Goal: Information Seeking & Learning: Find specific page/section

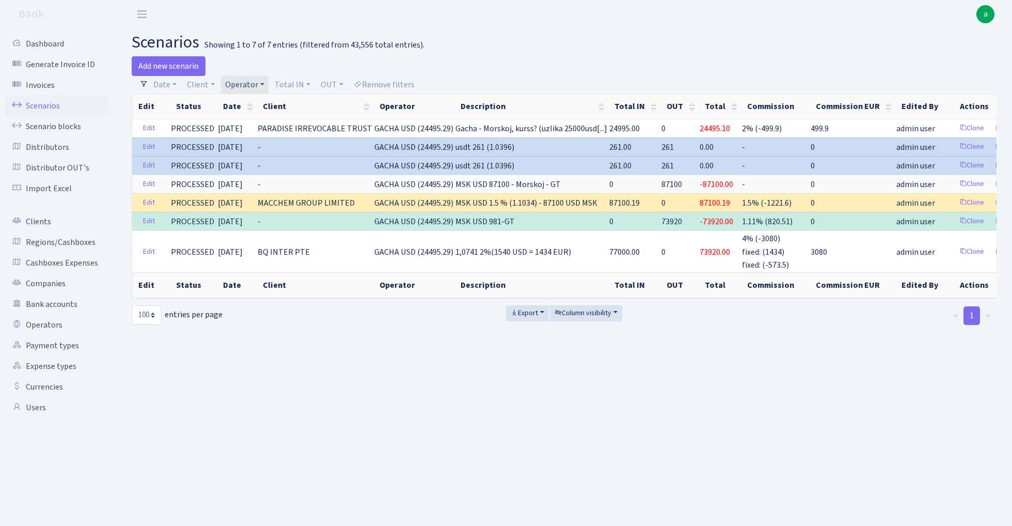
select select "100"
click at [55, 323] on link "Operators" at bounding box center [56, 324] width 103 height 21
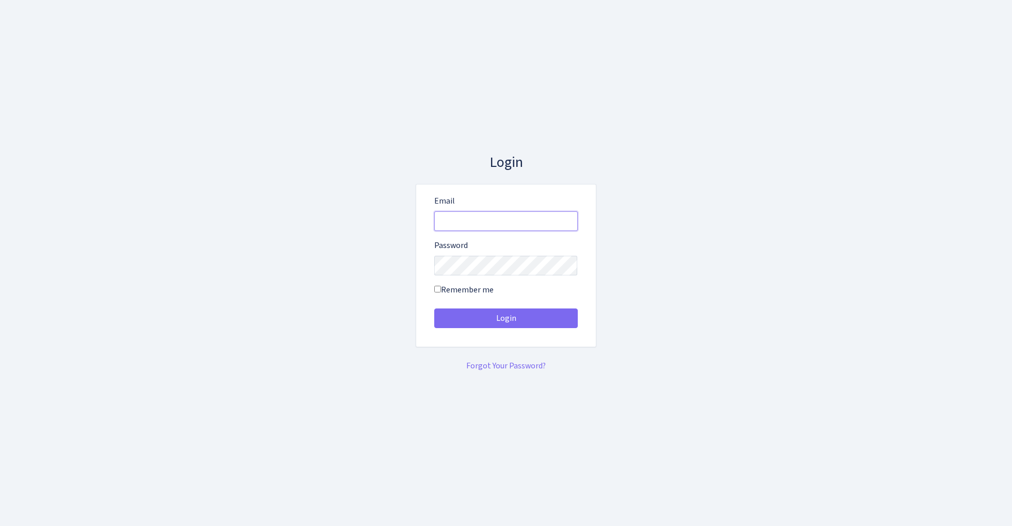
type input "admin@bank.com"
click at [505, 318] on button "Login" at bounding box center [506, 318] width 144 height 20
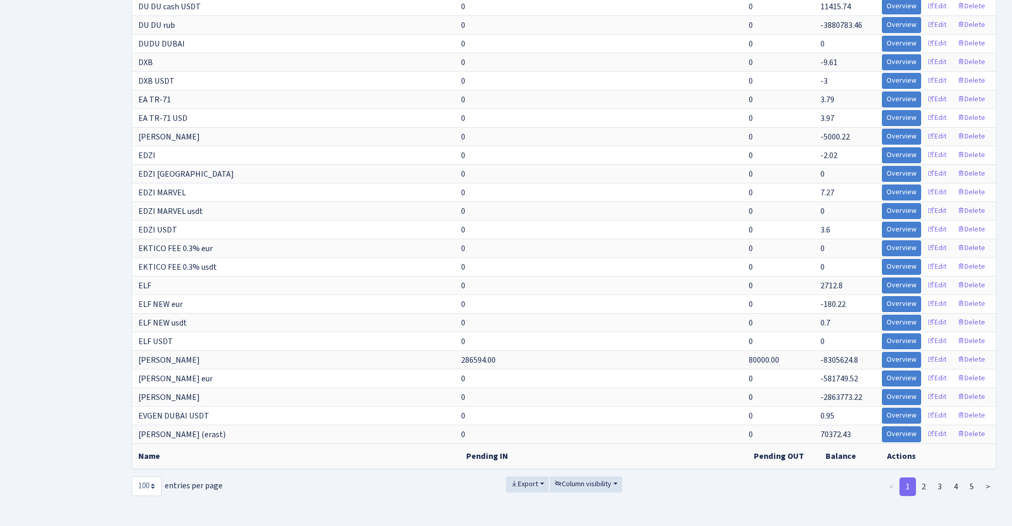
scroll to position [1517, 0]
select select "-1"
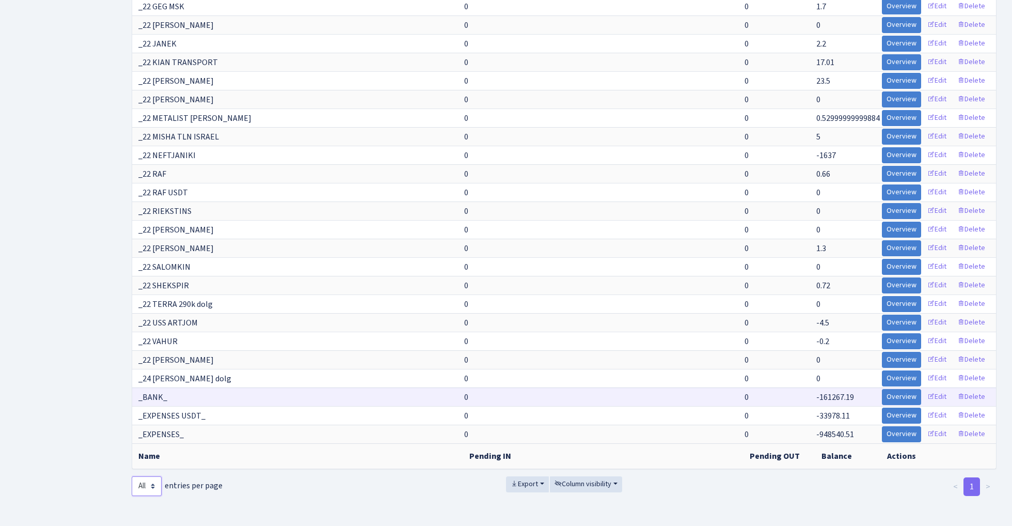
scroll to position [7614, 0]
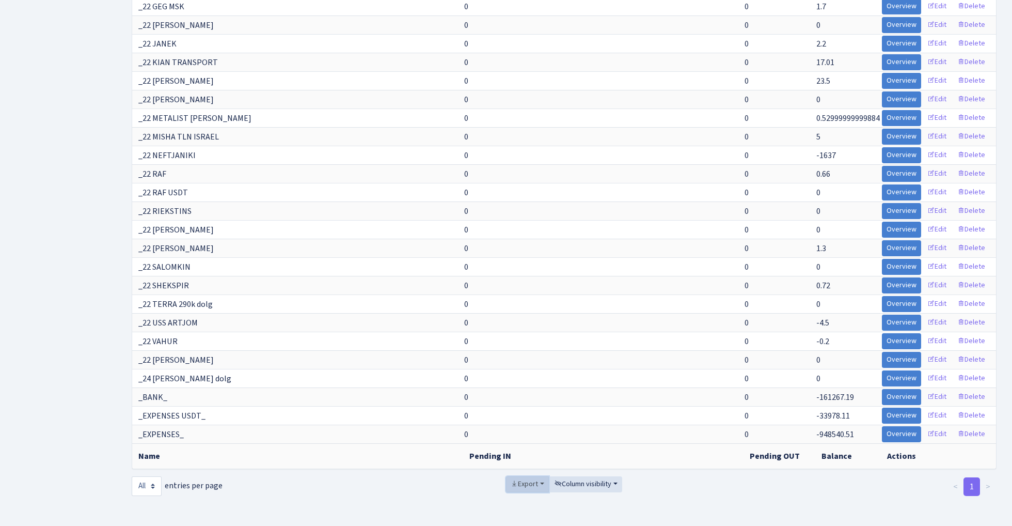
click at [538, 483] on button "Export" at bounding box center [527, 484] width 43 height 16
click at [528, 423] on span "Excel" at bounding box center [526, 422] width 17 height 11
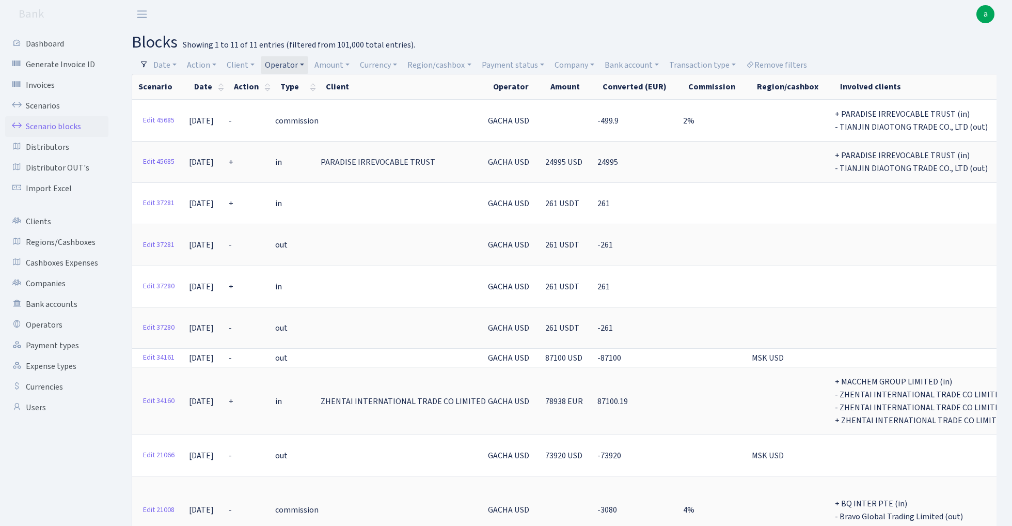
select select "100"
click at [51, 106] on link "Scenarios" at bounding box center [56, 106] width 103 height 21
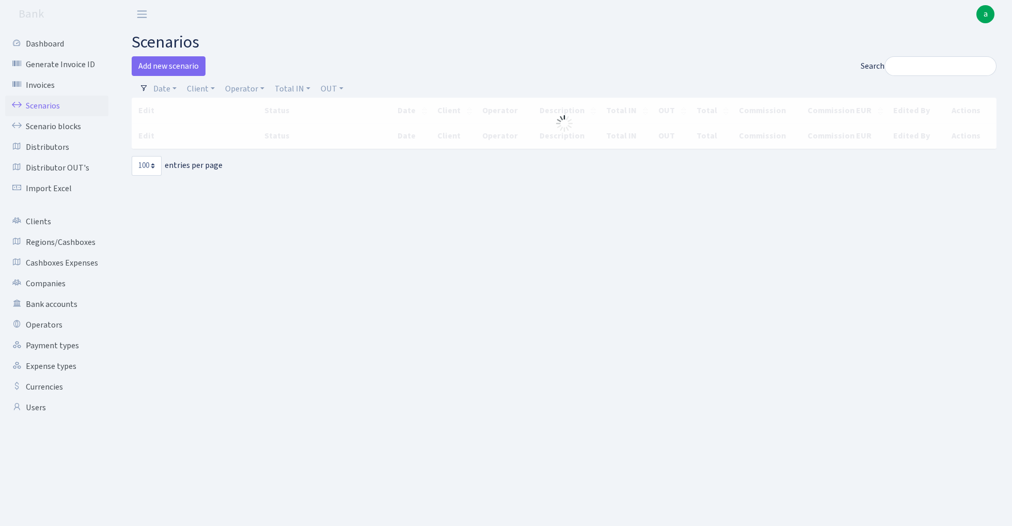
select select "100"
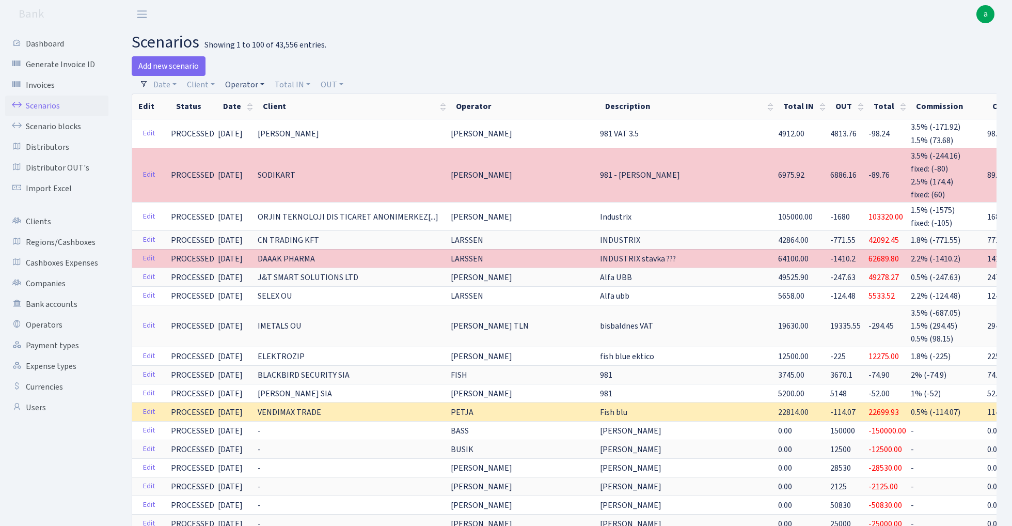
click at [242, 85] on link "Operator" at bounding box center [245, 85] width 48 height 18
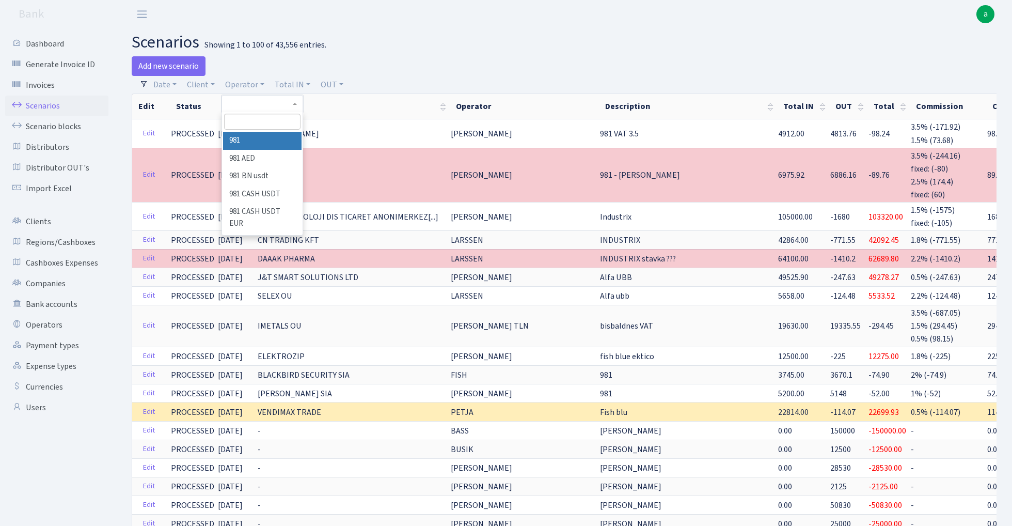
click at [250, 121] on input "search" at bounding box center [262, 122] width 76 height 16
type input "bas"
click at [260, 139] on li "BASS" at bounding box center [262, 141] width 78 height 18
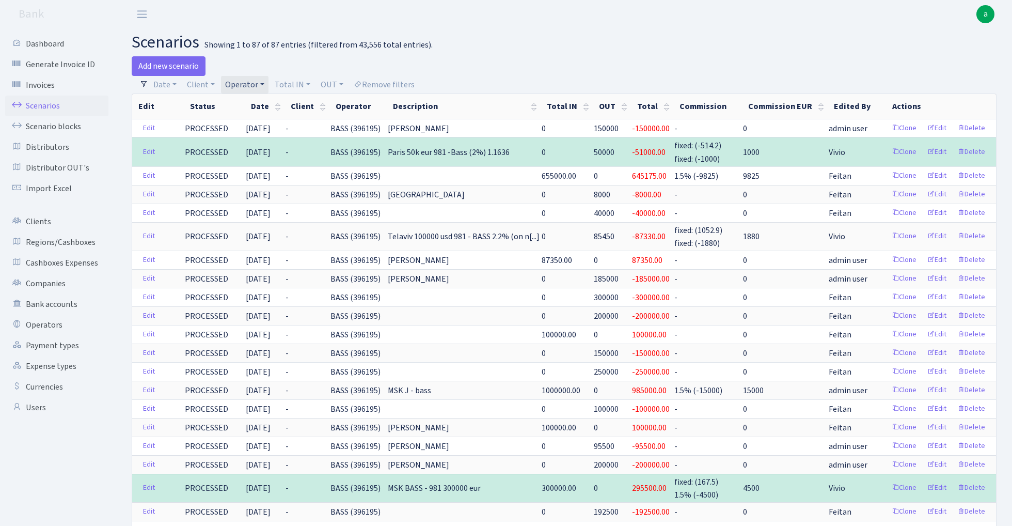
click at [250, 83] on link "Operator" at bounding box center [245, 85] width 48 height 18
click at [252, 122] on input "search" at bounding box center [262, 122] width 76 height 16
type input "fikus"
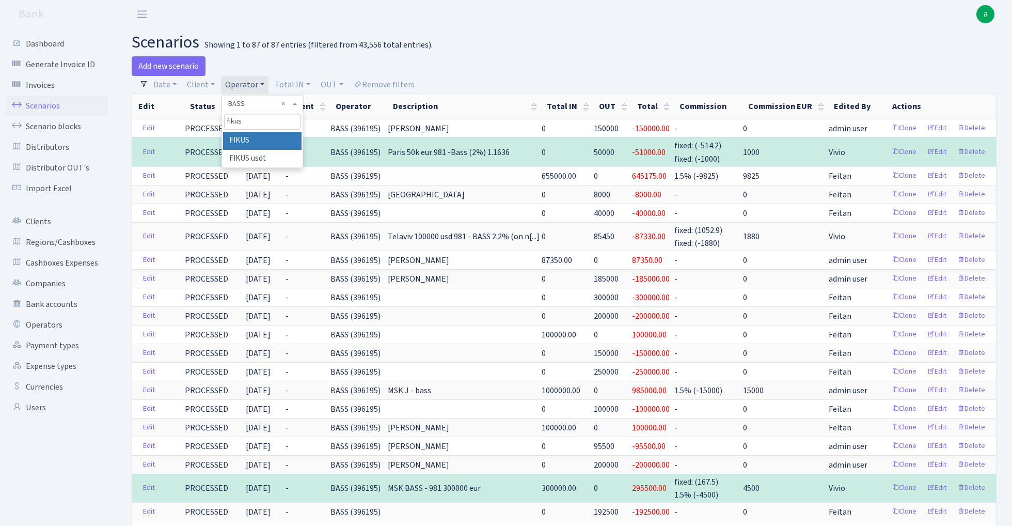
click at [262, 137] on li "FIKUS" at bounding box center [262, 141] width 78 height 18
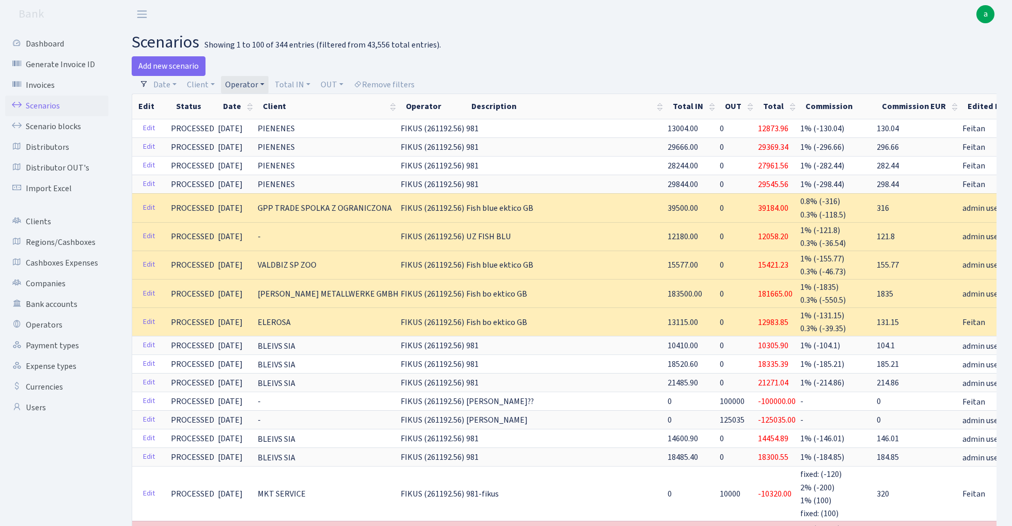
click at [246, 83] on link "Operator" at bounding box center [245, 85] width 48 height 18
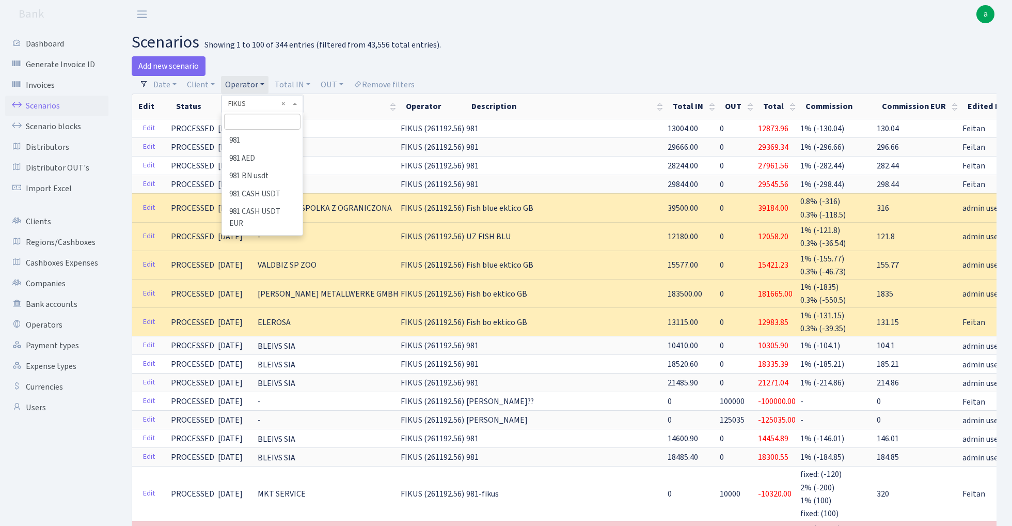
scroll to position [1797, 0]
click at [255, 122] on input "search" at bounding box center [262, 122] width 76 height 16
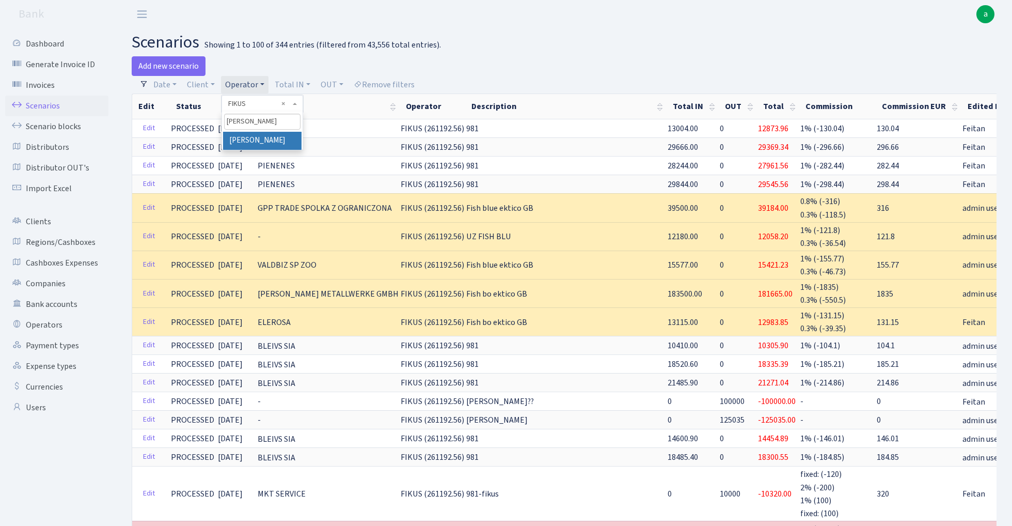
type input "perina"
click at [277, 135] on li "[PERSON_NAME]" at bounding box center [262, 141] width 78 height 18
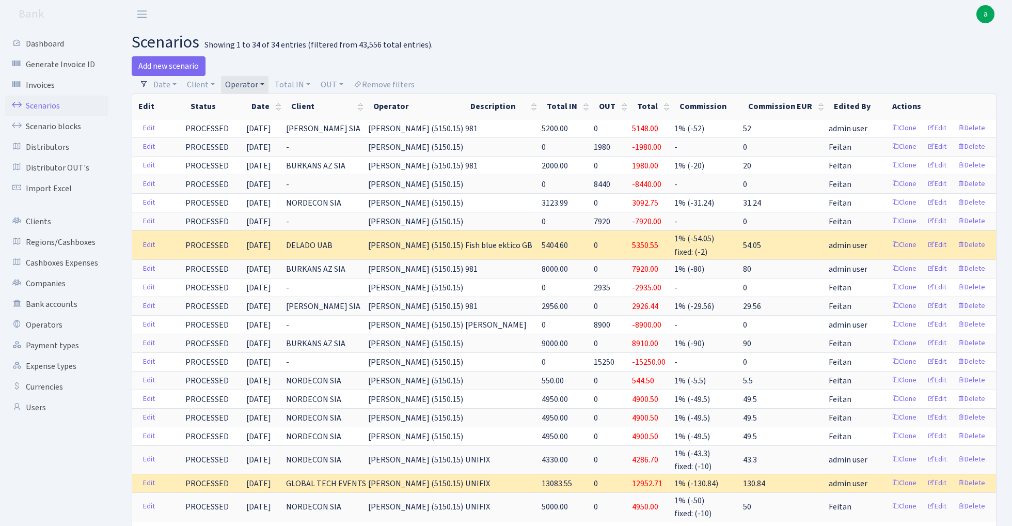
click at [244, 82] on link "Operator" at bounding box center [245, 85] width 48 height 18
click at [257, 123] on input "search" at bounding box center [262, 122] width 76 height 16
type input "vanj"
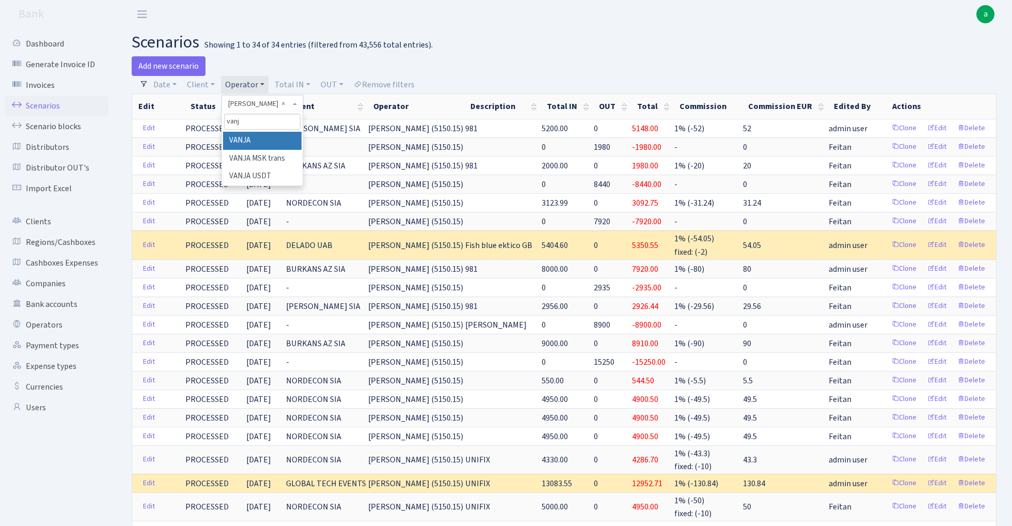
click at [270, 139] on li "VANJA" at bounding box center [262, 141] width 78 height 18
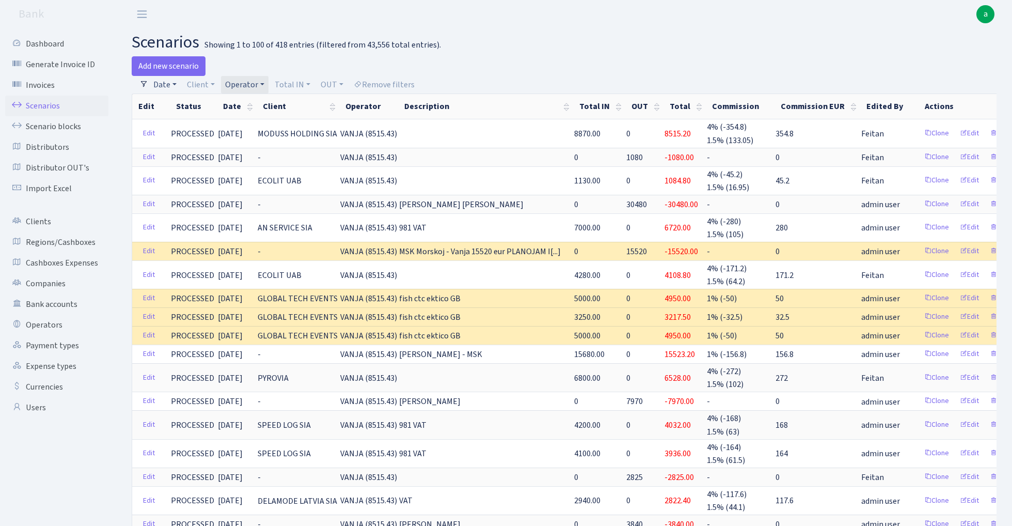
click at [166, 83] on link "Date" at bounding box center [164, 85] width 31 height 18
click at [257, 83] on link "Operator" at bounding box center [245, 85] width 48 height 18
click at [245, 123] on input "search" at bounding box center [262, 122] width 76 height 16
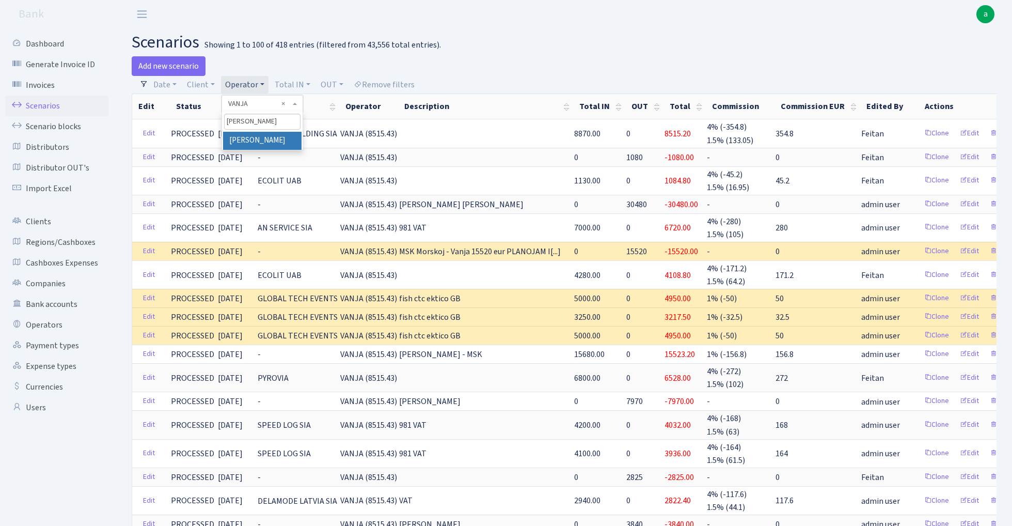
type input "perin"
click at [269, 135] on li "[PERSON_NAME]" at bounding box center [262, 141] width 78 height 18
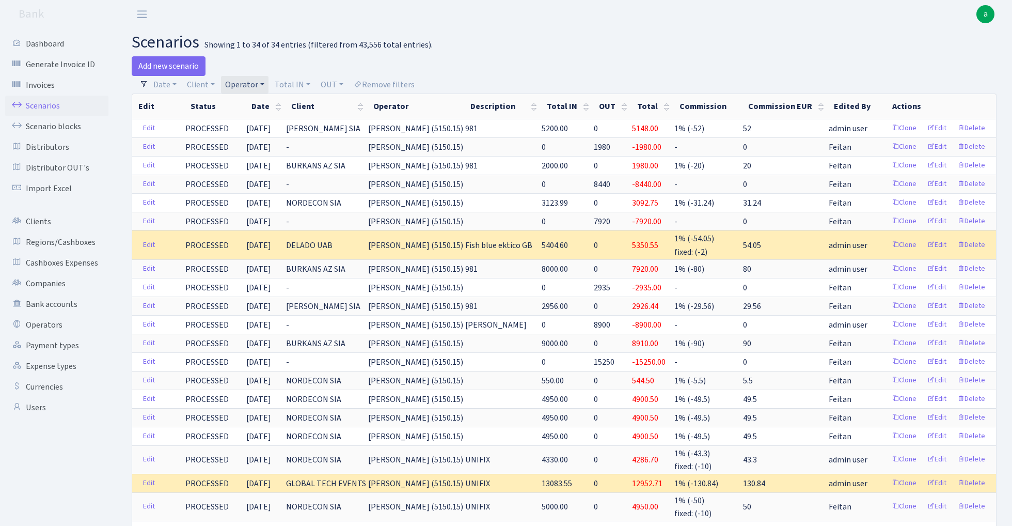
click at [248, 82] on link "Operator" at bounding box center [245, 85] width 48 height 18
click at [255, 122] on input "search" at bounding box center [262, 122] width 76 height 16
type input "svet"
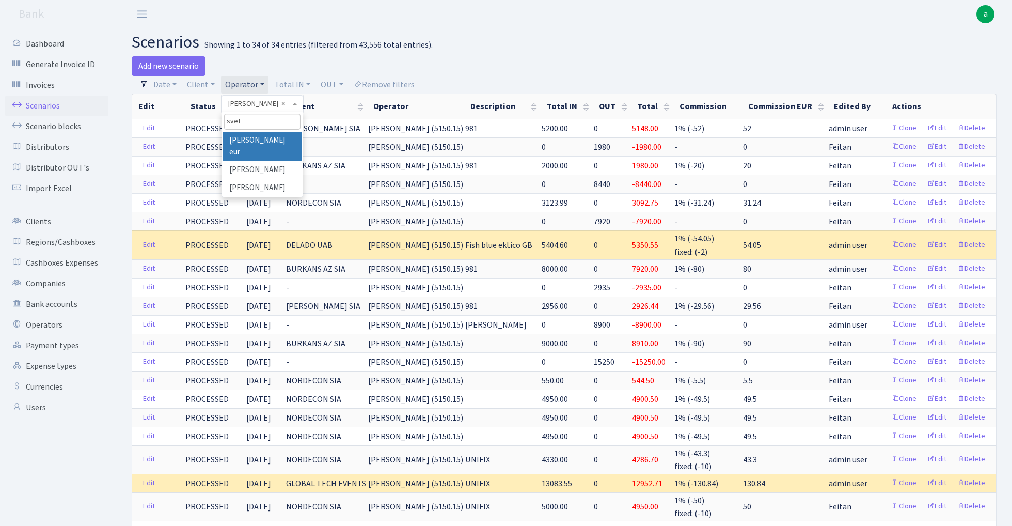
click at [267, 138] on li "[PERSON_NAME] eur" at bounding box center [262, 146] width 78 height 29
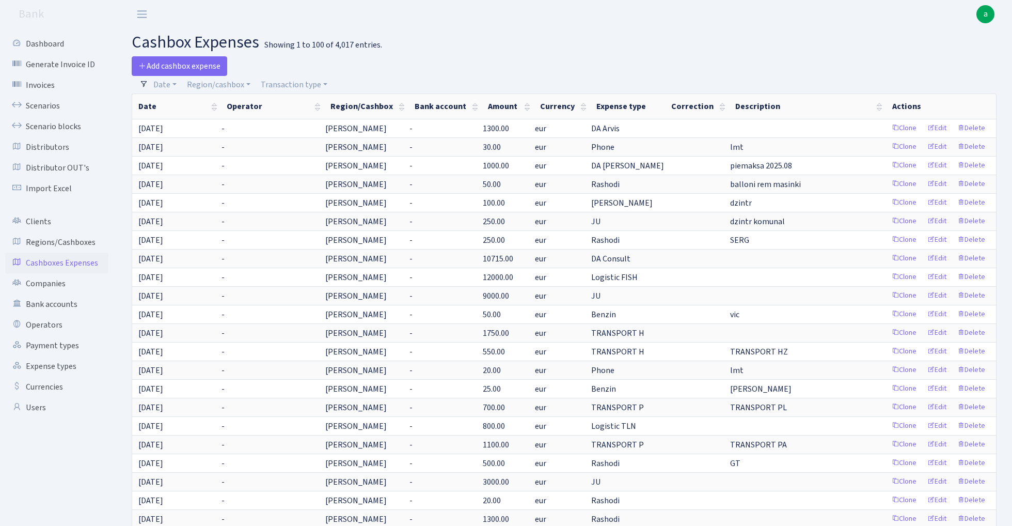
select select "100"
click at [67, 124] on link "Scenario blocks" at bounding box center [56, 126] width 103 height 21
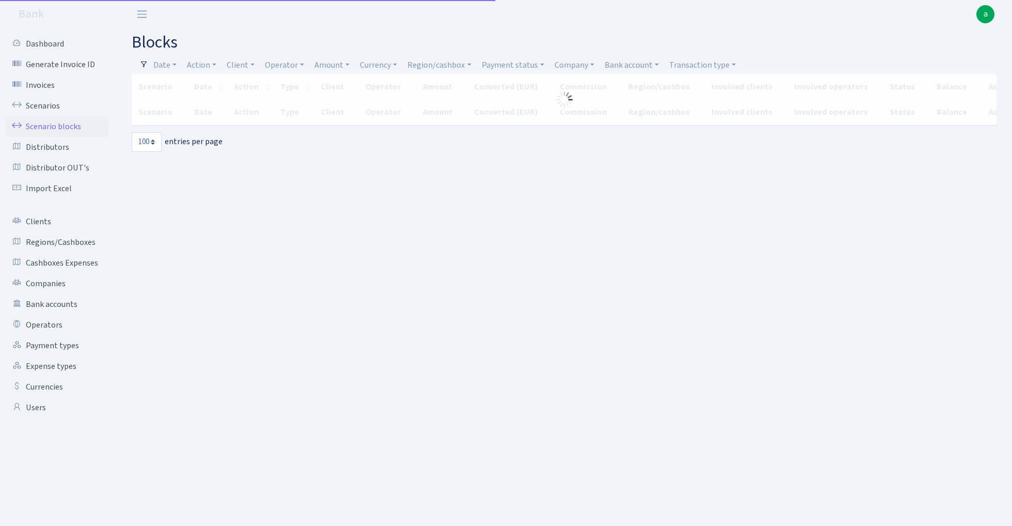
select select "100"
click at [286, 65] on link "Operator" at bounding box center [285, 65] width 48 height 18
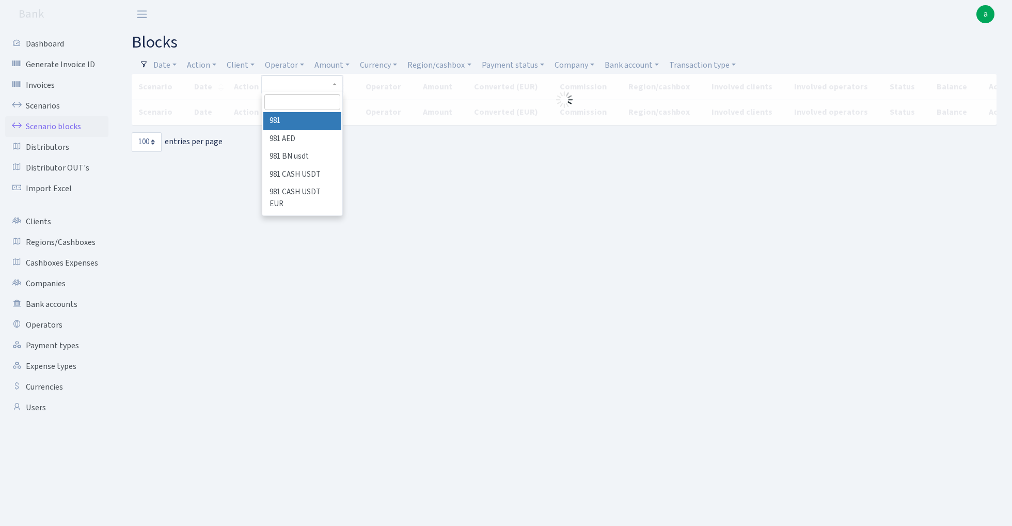
click at [291, 101] on input "search" at bounding box center [302, 102] width 76 height 16
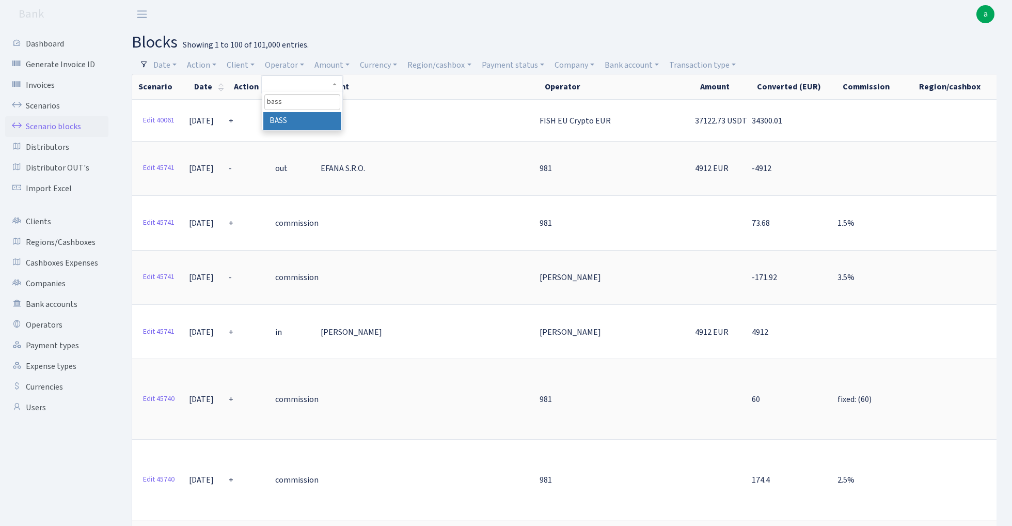
type input "bass"
click at [321, 120] on li "BASS" at bounding box center [302, 121] width 78 height 18
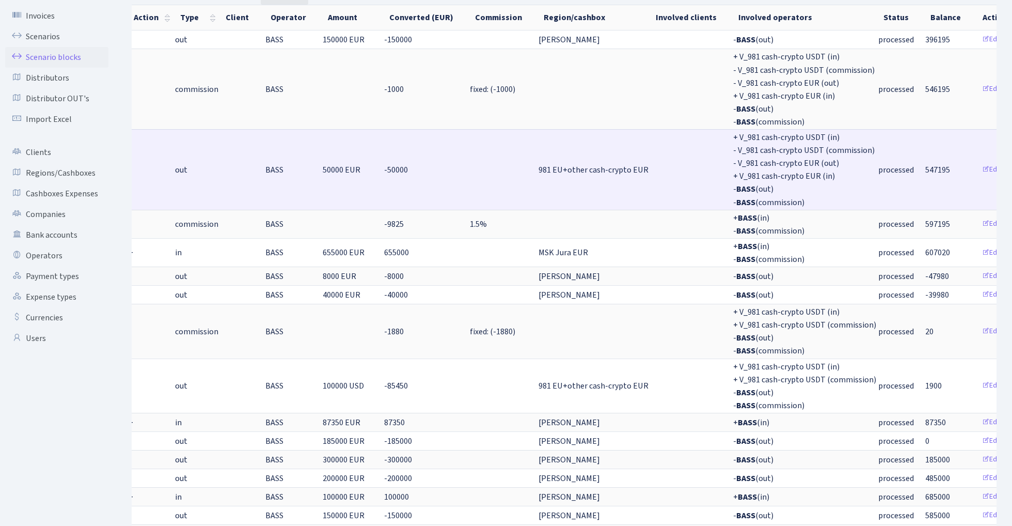
scroll to position [69, 0]
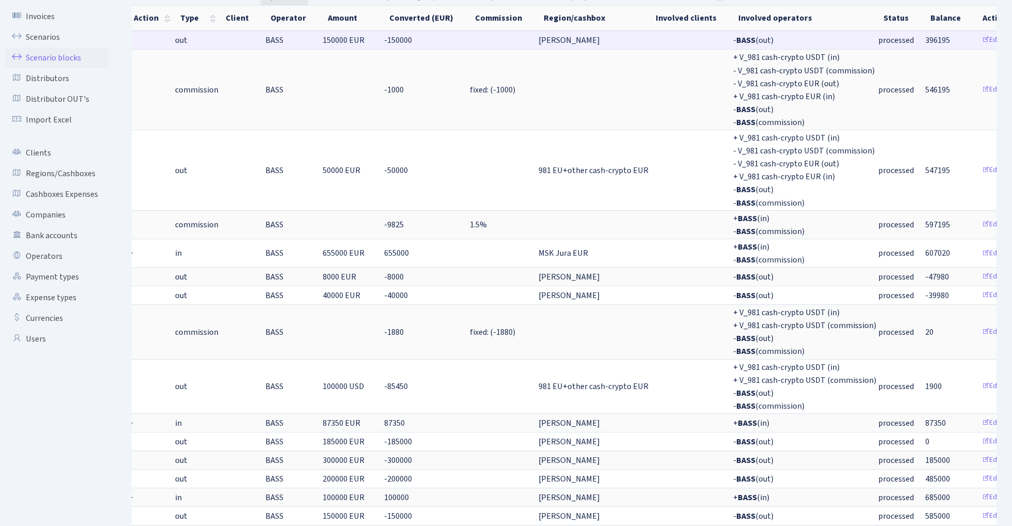
click at [265, 42] on span "BASS" at bounding box center [274, 40] width 18 height 11
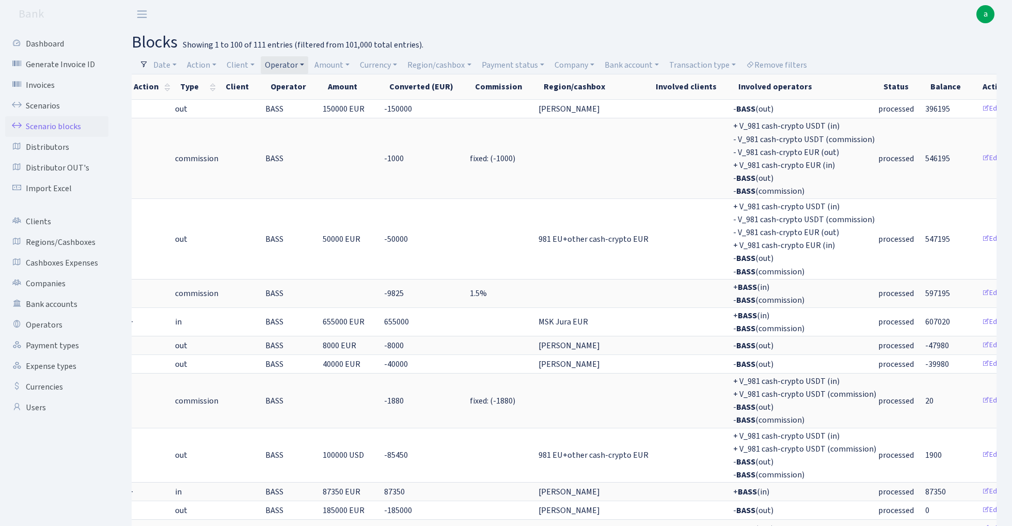
scroll to position [0, 0]
click at [296, 64] on link "Operator" at bounding box center [285, 65] width 48 height 18
click at [296, 102] on input "search" at bounding box center [302, 102] width 76 height 16
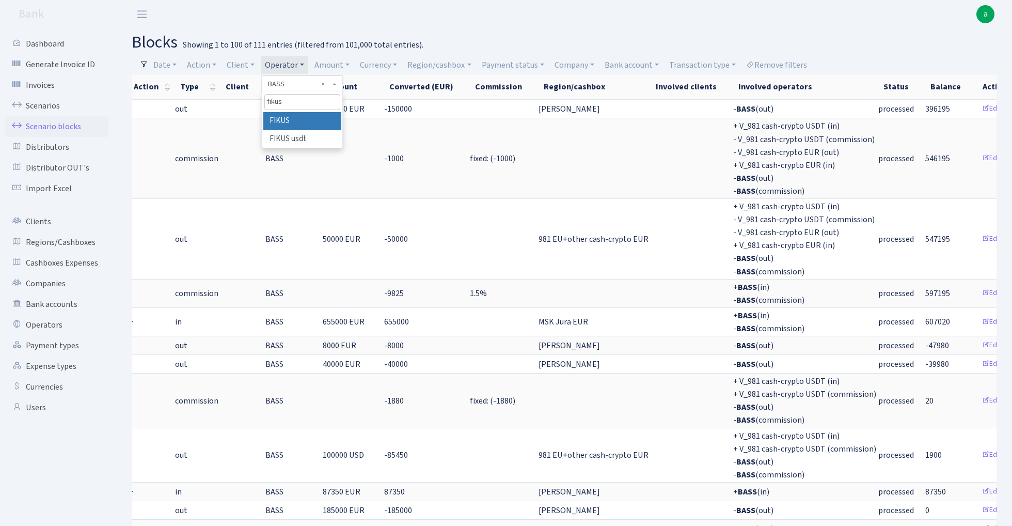
type input "fikus"
click at [310, 117] on li "FIKUS" at bounding box center [302, 121] width 78 height 18
